Goal: Task Accomplishment & Management: Manage account settings

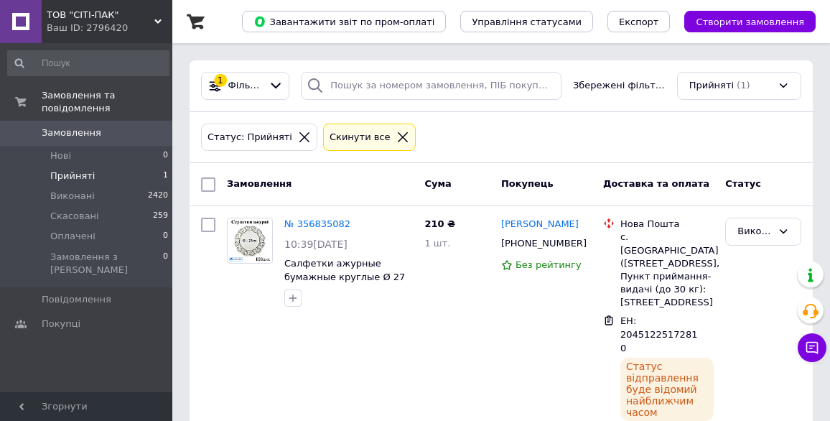
click at [99, 166] on li "Прийняті 1" at bounding box center [88, 176] width 177 height 20
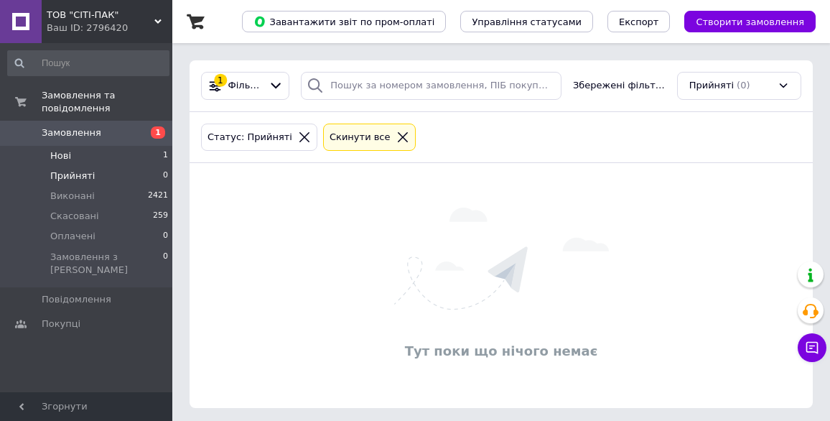
click at [106, 146] on li "Нові 1" at bounding box center [88, 156] width 177 height 20
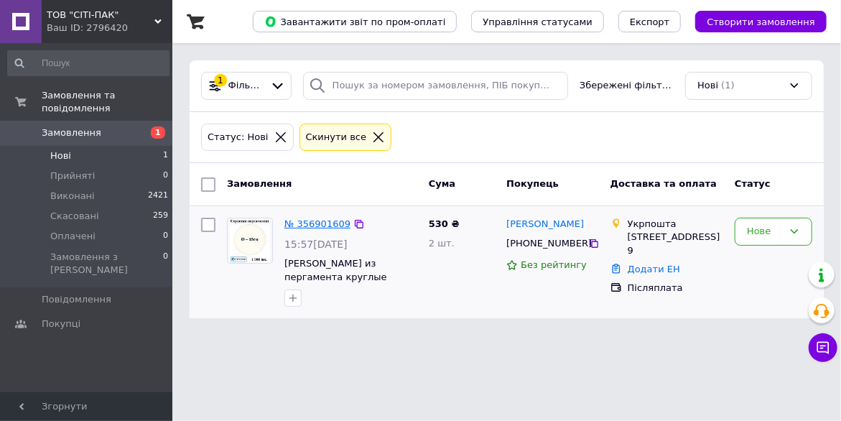
click at [296, 226] on link "№ 356901609" at bounding box center [317, 223] width 66 height 11
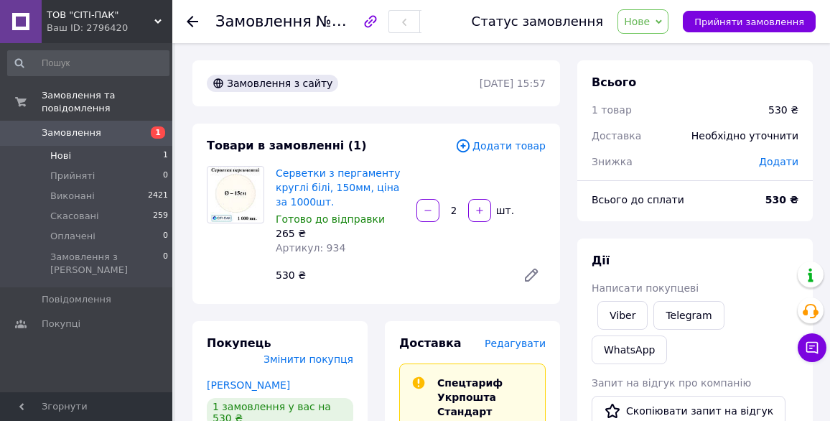
click at [100, 146] on li "Нові 1" at bounding box center [88, 156] width 177 height 20
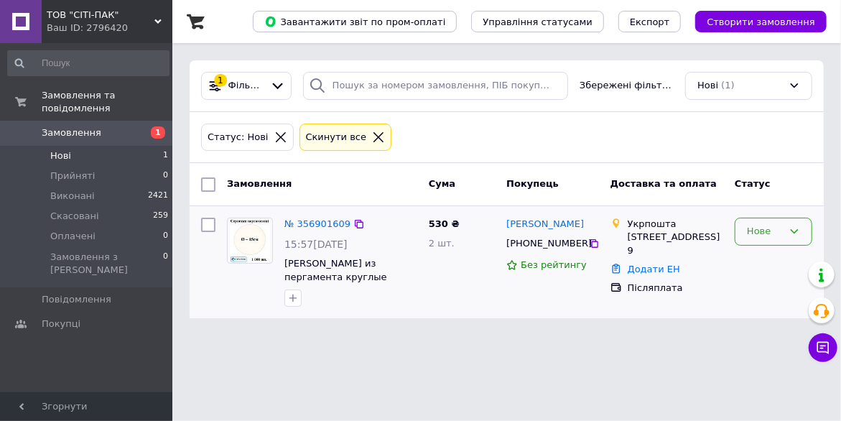
click at [747, 232] on div "Нове" at bounding box center [765, 231] width 36 height 15
click at [760, 263] on li "Прийнято" at bounding box center [773, 261] width 76 height 27
click at [313, 225] on link "№ 356901609" at bounding box center [317, 223] width 66 height 11
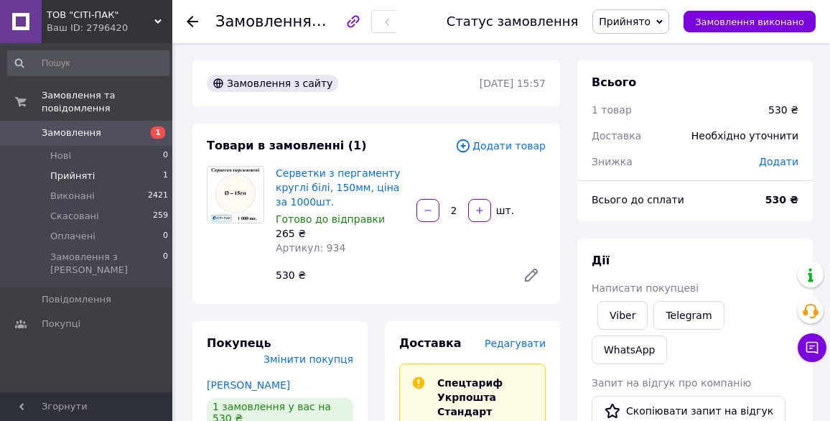
click at [89, 169] on span "Прийняті" at bounding box center [72, 175] width 45 height 13
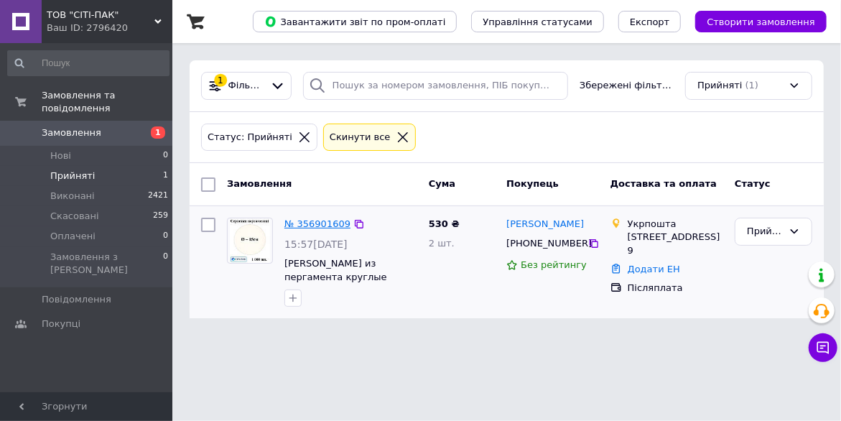
click at [330, 225] on link "№ 356901609" at bounding box center [317, 223] width 66 height 11
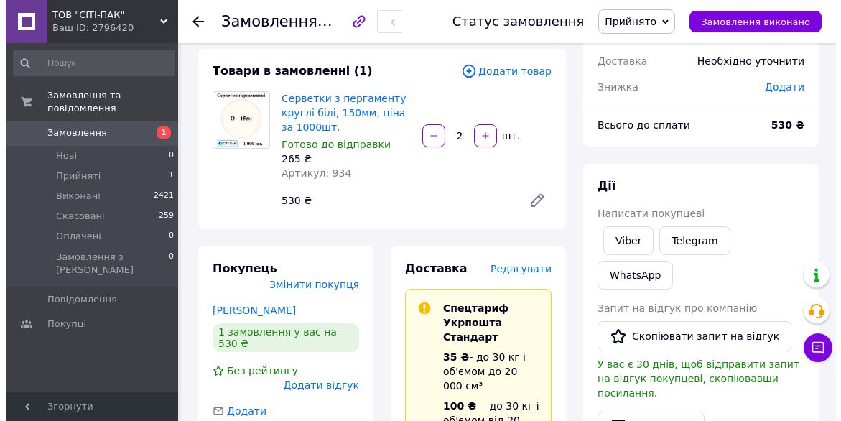
scroll to position [72, 0]
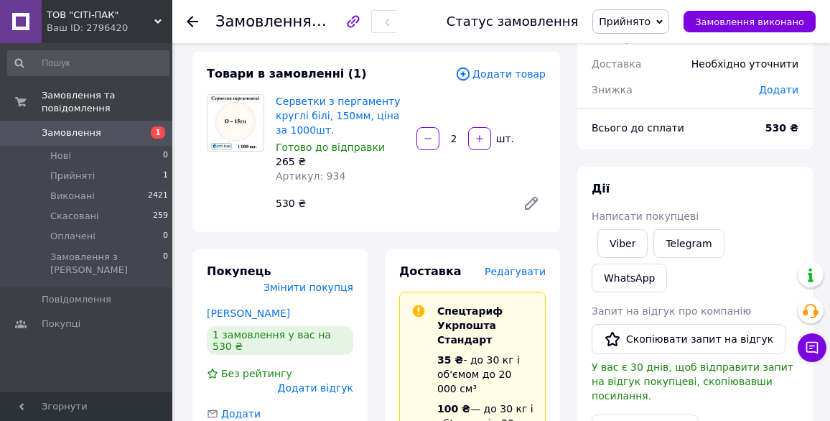
click at [518, 272] on span "Редагувати" at bounding box center [515, 271] width 61 height 11
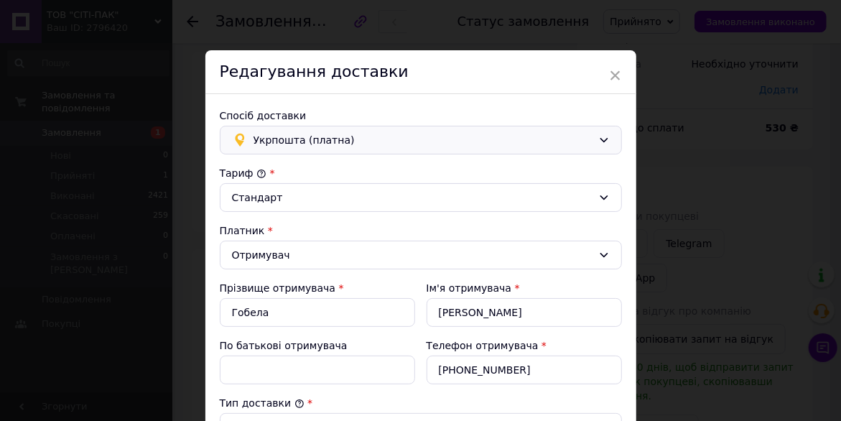
click at [599, 140] on icon at bounding box center [603, 139] width 11 height 11
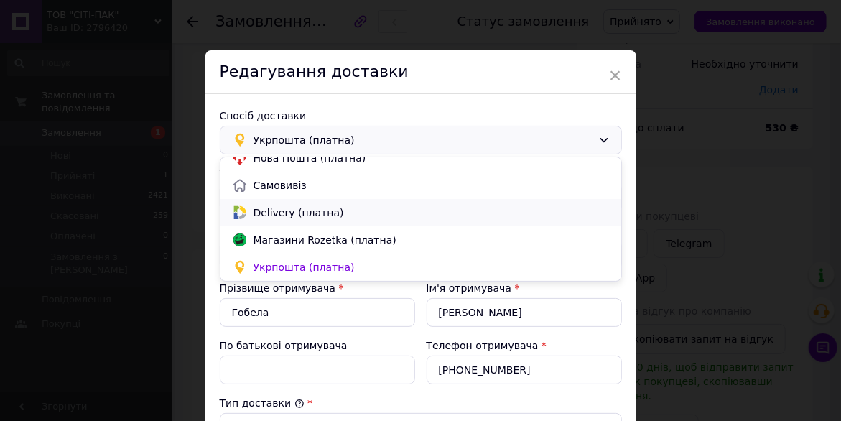
scroll to position [0, 0]
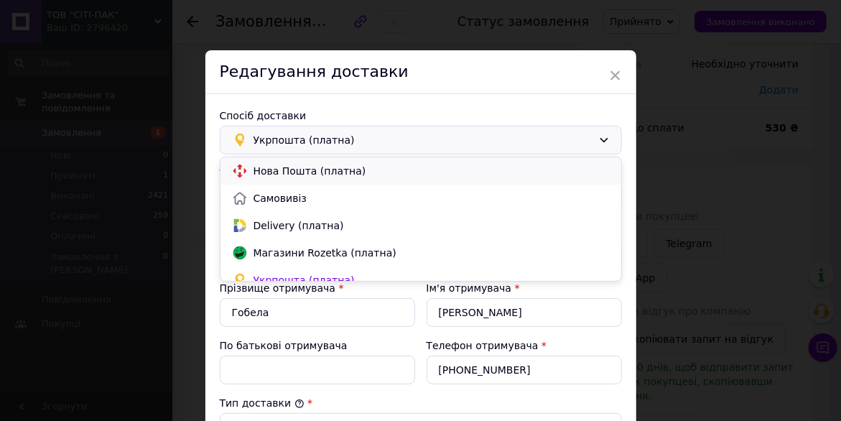
click at [307, 170] on span "Нова Пошта (платна)" at bounding box center [432, 171] width 356 height 14
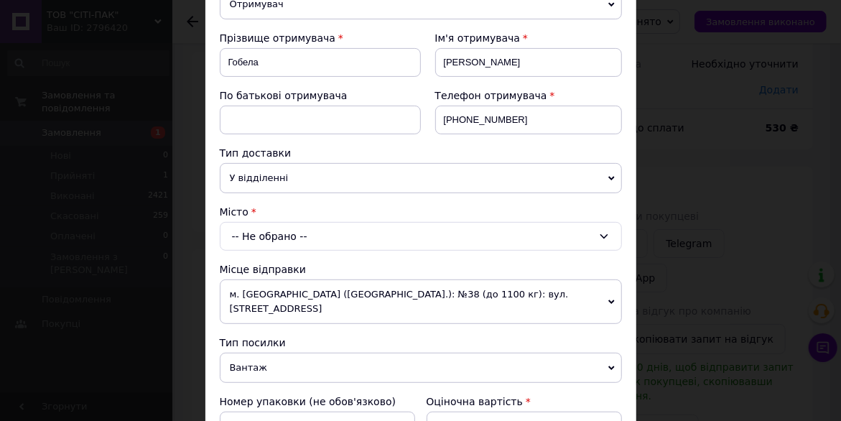
scroll to position [215, 0]
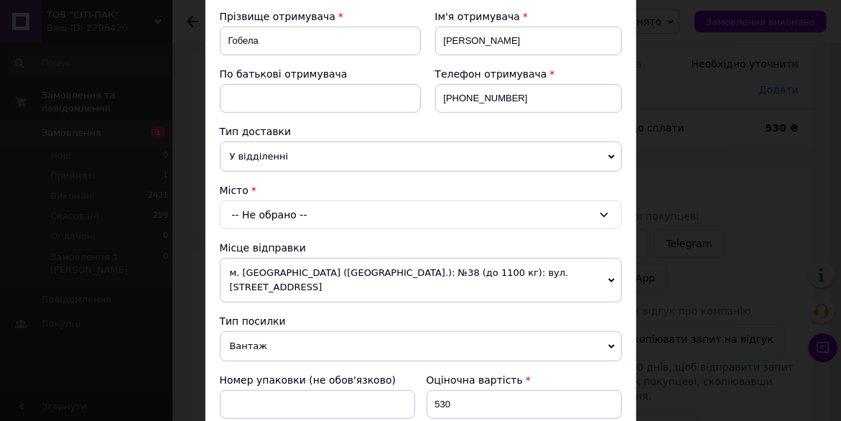
click at [610, 154] on icon at bounding box center [611, 156] width 6 height 4
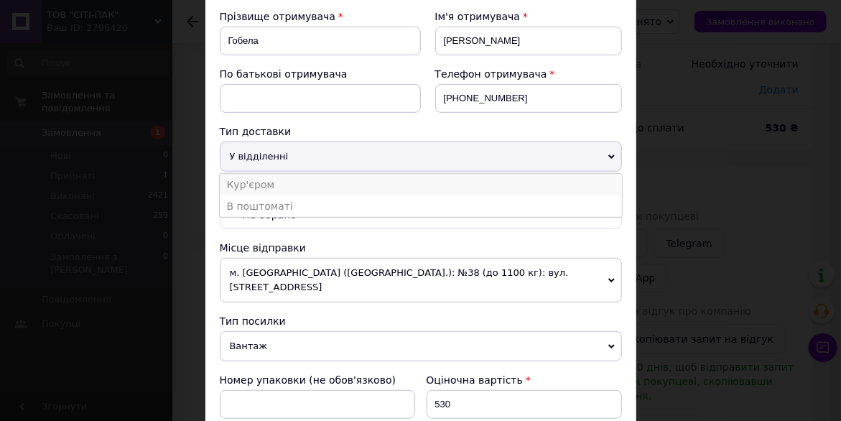
click at [284, 185] on li "Кур'єром" at bounding box center [421, 185] width 402 height 22
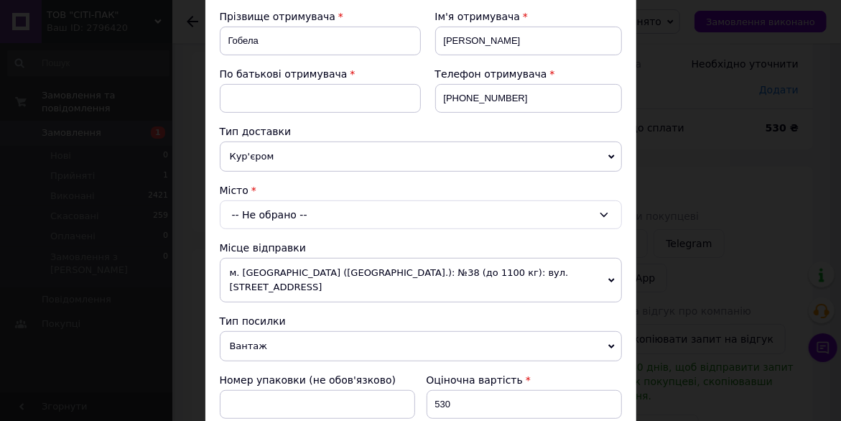
click at [600, 213] on icon at bounding box center [604, 215] width 8 height 4
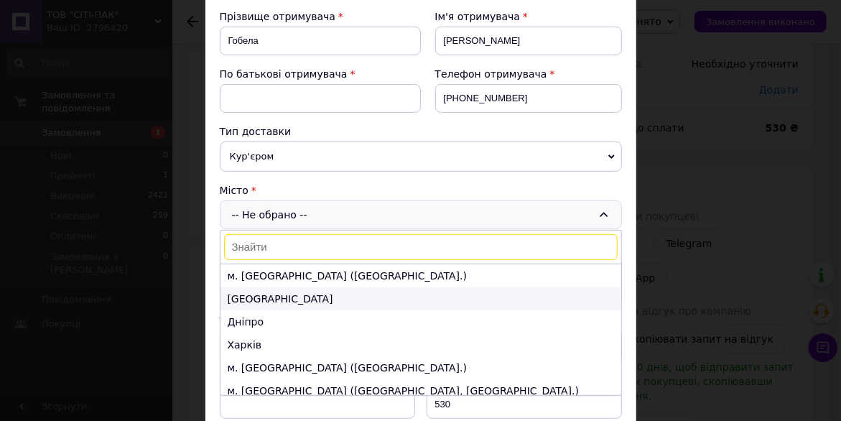
click at [254, 298] on li "Одеса" at bounding box center [420, 298] width 401 height 23
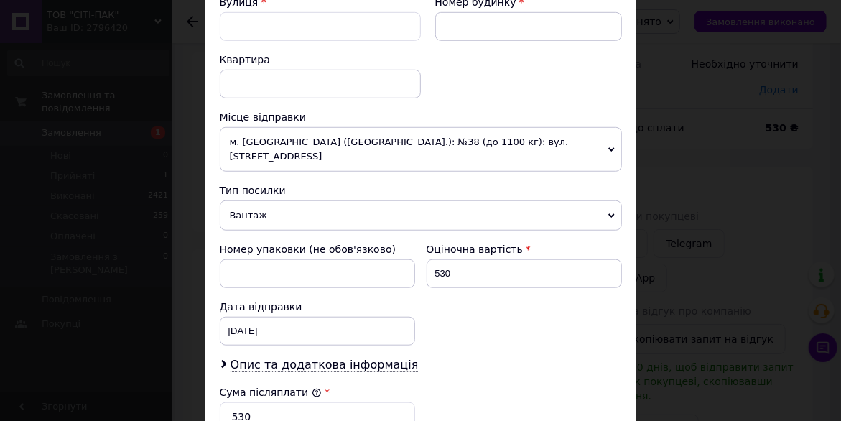
scroll to position [359, 0]
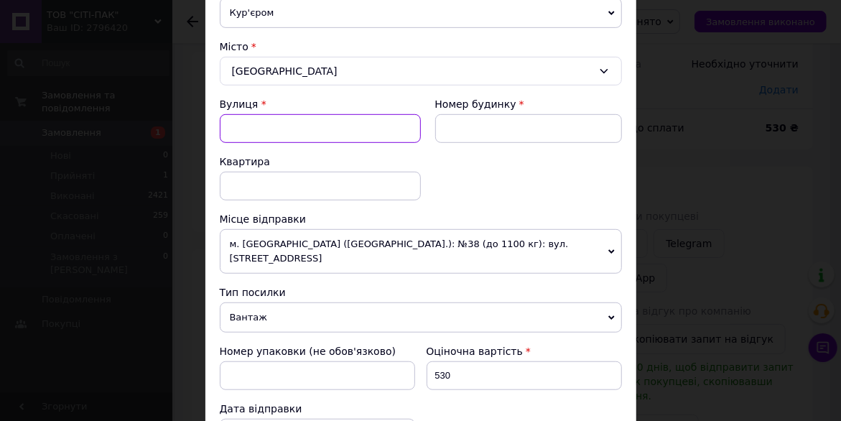
click at [230, 124] on input "Вулиця" at bounding box center [320, 128] width 201 height 29
paste input "+380 67 734 78 71"
type input "+"
click at [232, 124] on input "Вулиця" at bounding box center [320, 128] width 201 height 29
paste input "Ланжеронівська"
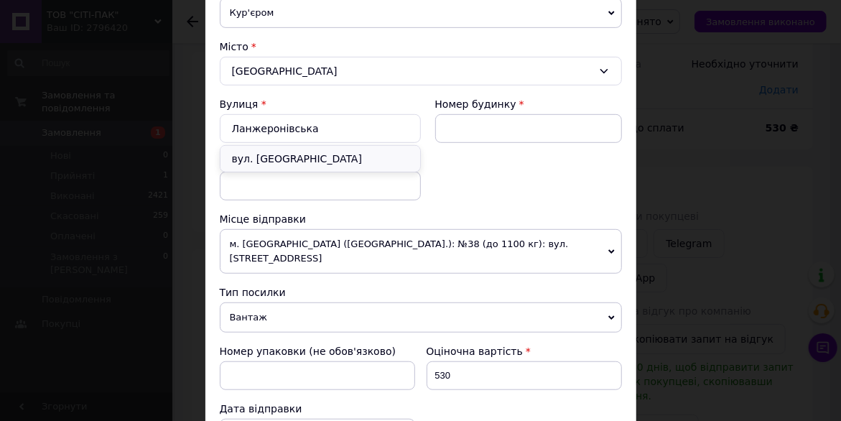
click at [321, 157] on div "вул. Ланжеронівська" at bounding box center [320, 159] width 200 height 26
type input "вул. Ланжеронівська"
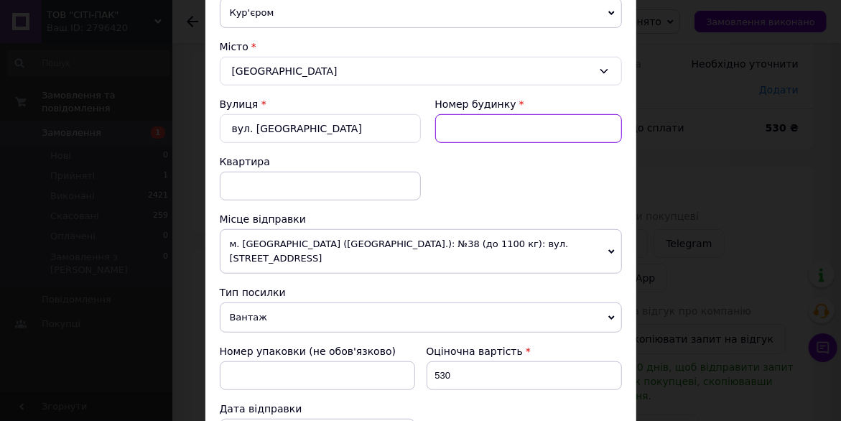
click at [455, 126] on input at bounding box center [528, 128] width 187 height 29
type input "9"
click at [435, 167] on div "Вулиця * вул. Ланжеронівська Номер будинку 9 Квартира" at bounding box center [421, 154] width 402 height 115
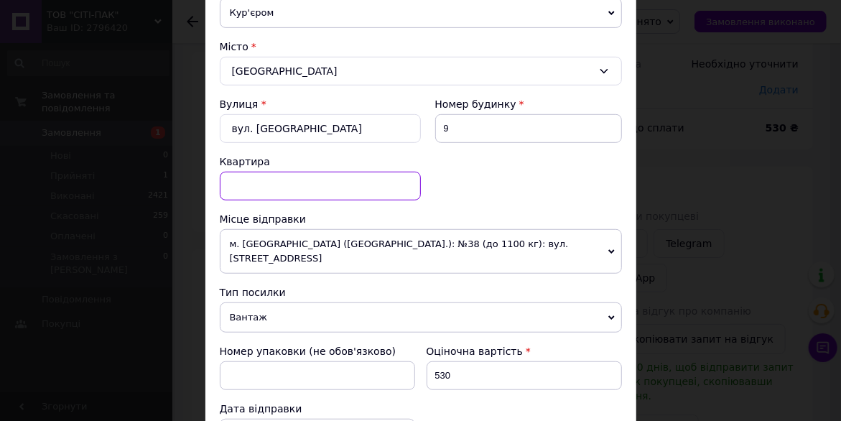
click at [236, 182] on input at bounding box center [320, 186] width 201 height 29
type input "9"
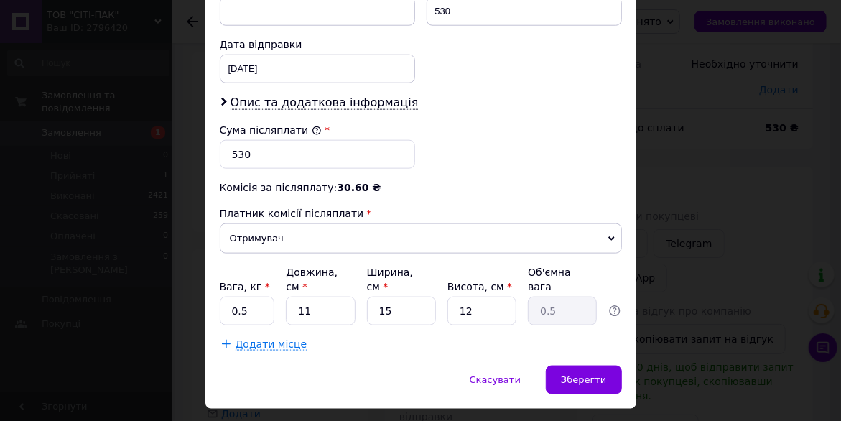
scroll to position [725, 0]
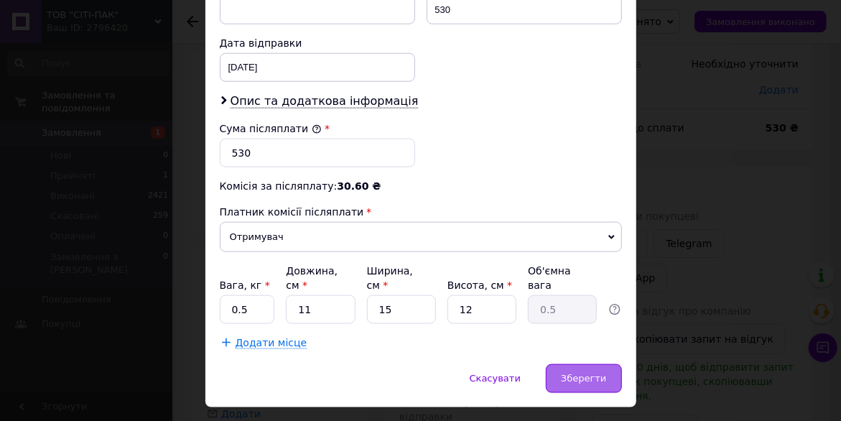
click at [585, 373] on span "Зберегти" at bounding box center [583, 378] width 45 height 11
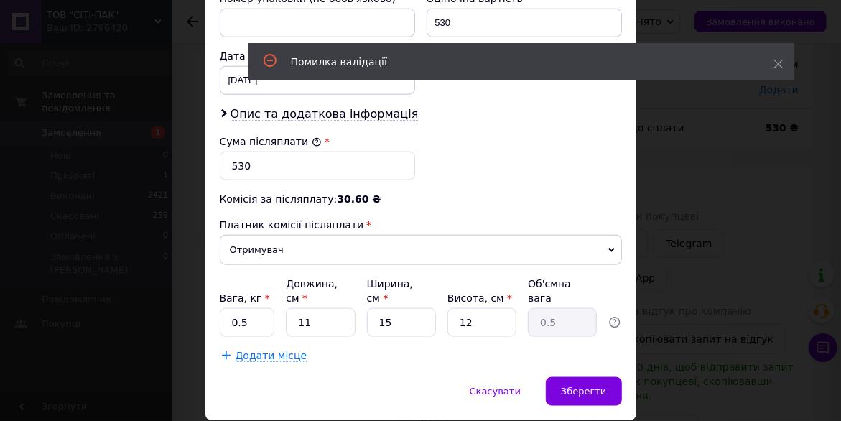
scroll to position [101, 0]
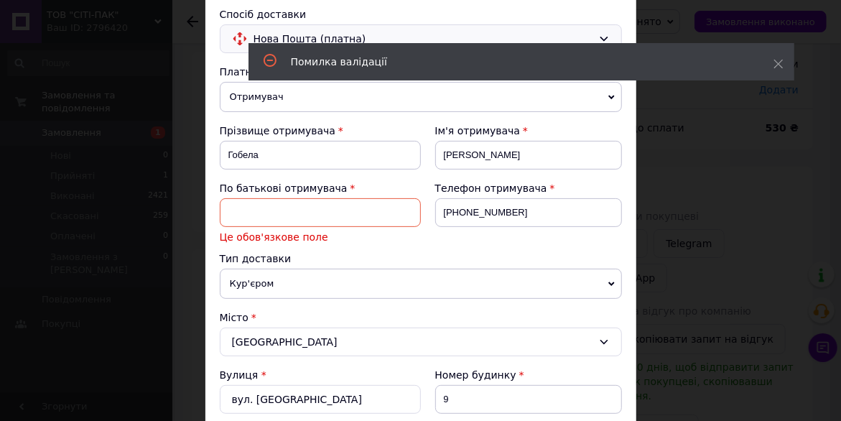
click at [230, 208] on input at bounding box center [320, 212] width 201 height 29
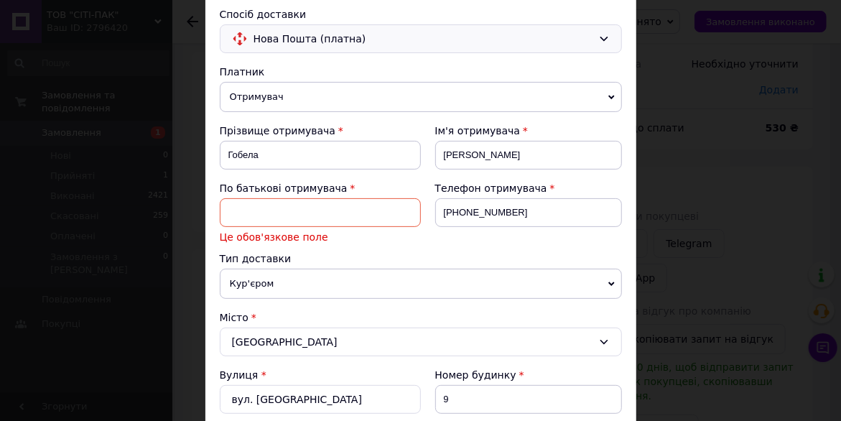
type input "п"
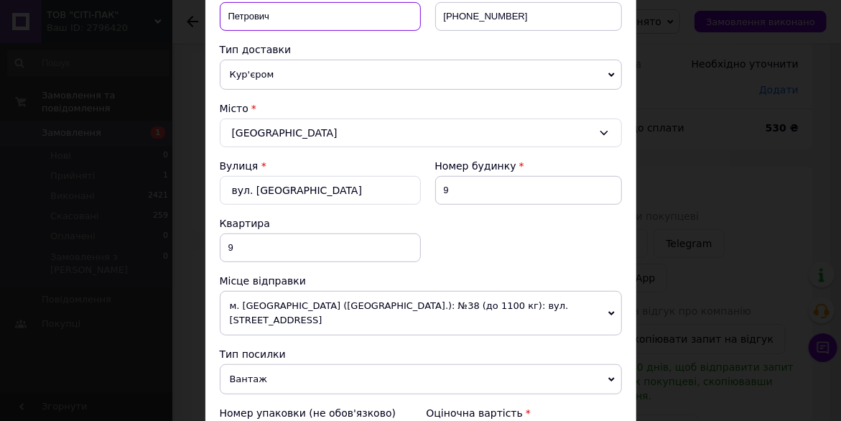
scroll to position [317, 0]
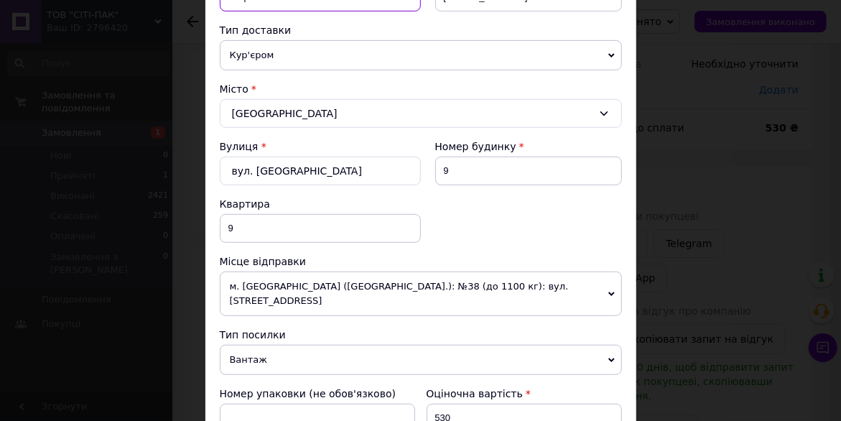
type input "Петрович"
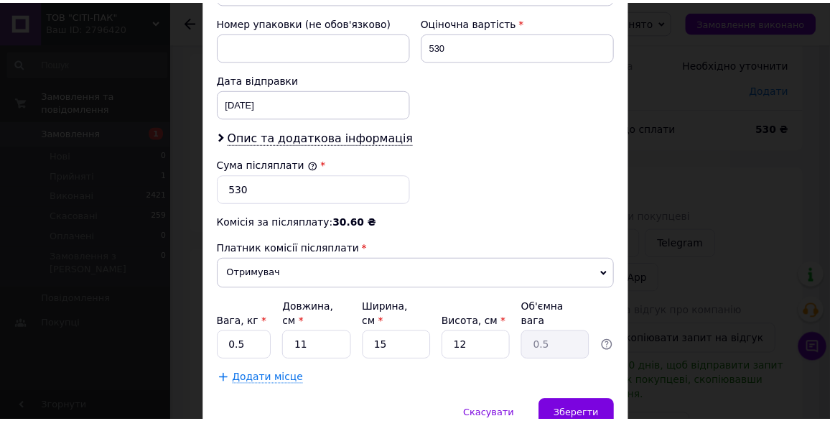
scroll to position [725, 0]
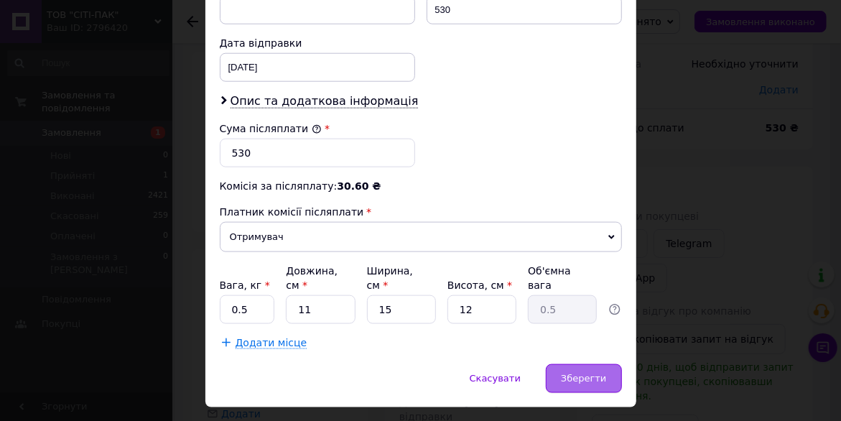
click at [567, 373] on span "Зберегти" at bounding box center [583, 378] width 45 height 11
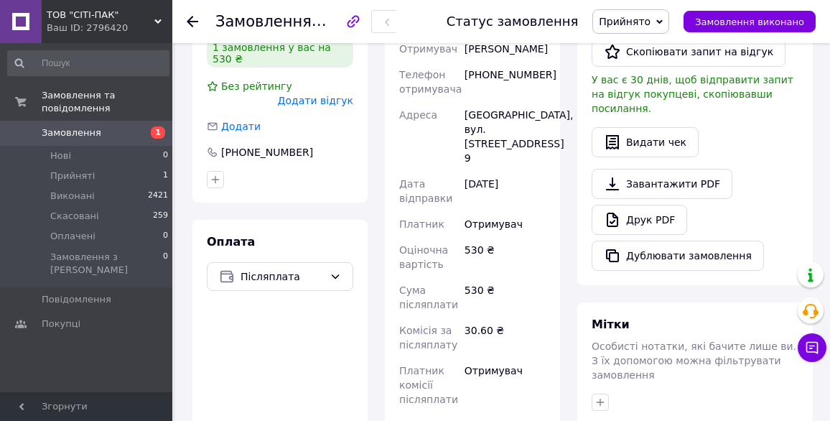
scroll to position [72, 0]
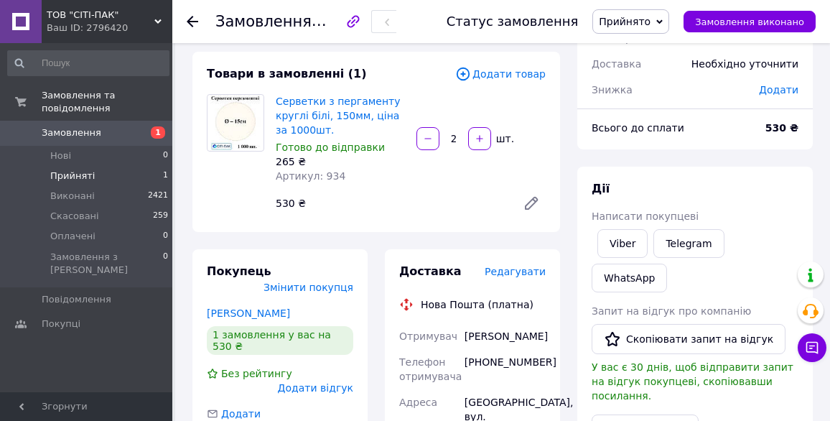
click at [96, 166] on li "Прийняті 1" at bounding box center [88, 176] width 177 height 20
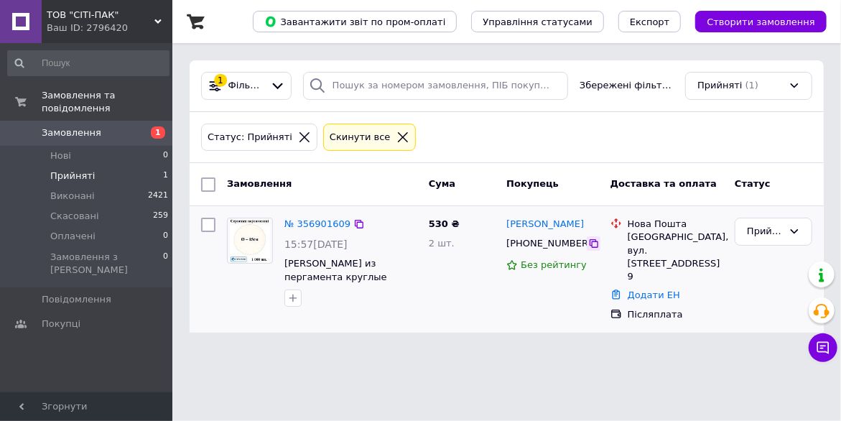
click at [588, 242] on icon at bounding box center [593, 243] width 11 height 11
click at [651, 289] on link "Додати ЕН" at bounding box center [654, 294] width 52 height 11
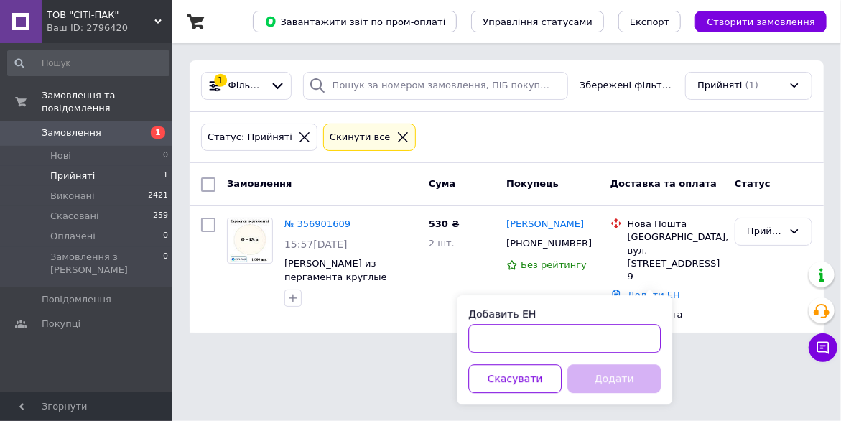
click at [490, 341] on input "Добавить ЕН" at bounding box center [564, 338] width 192 height 29
paste input "20451225260631"
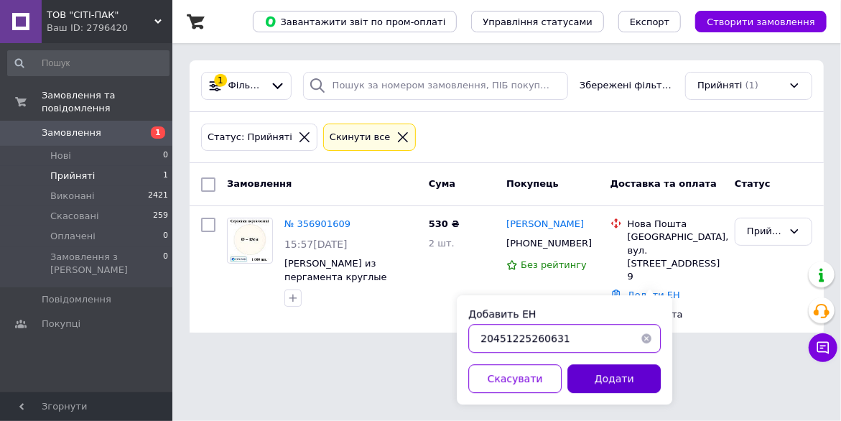
type input "20451225260631"
click at [596, 380] on button "Додати" at bounding box center [613, 378] width 93 height 29
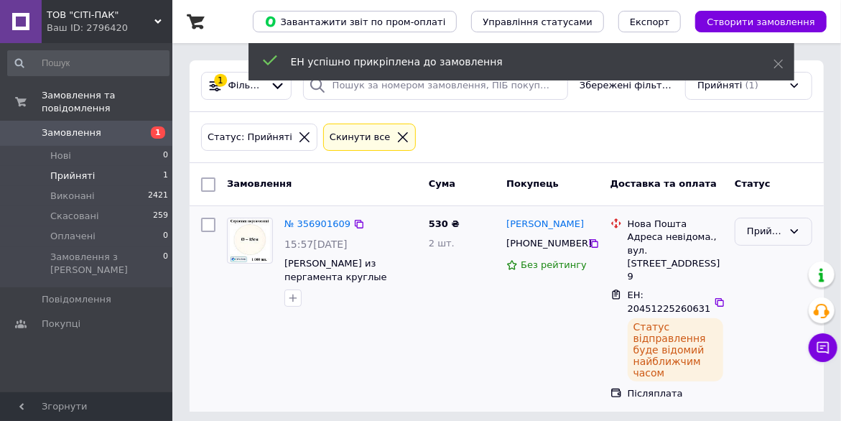
click at [754, 231] on div "Прийнято" at bounding box center [765, 231] width 36 height 15
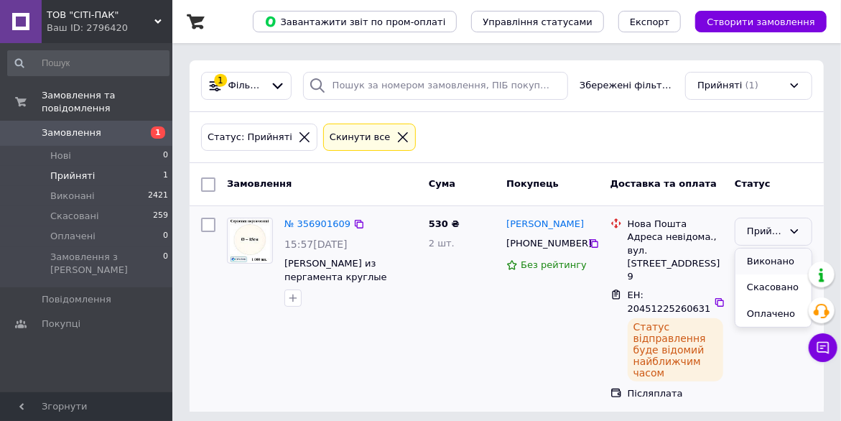
click at [762, 262] on li "Виконано" at bounding box center [773, 261] width 76 height 27
click at [588, 241] on icon at bounding box center [593, 243] width 11 height 11
click at [721, 297] on icon at bounding box center [719, 302] width 11 height 11
